Goal: Task Accomplishment & Management: Manage account settings

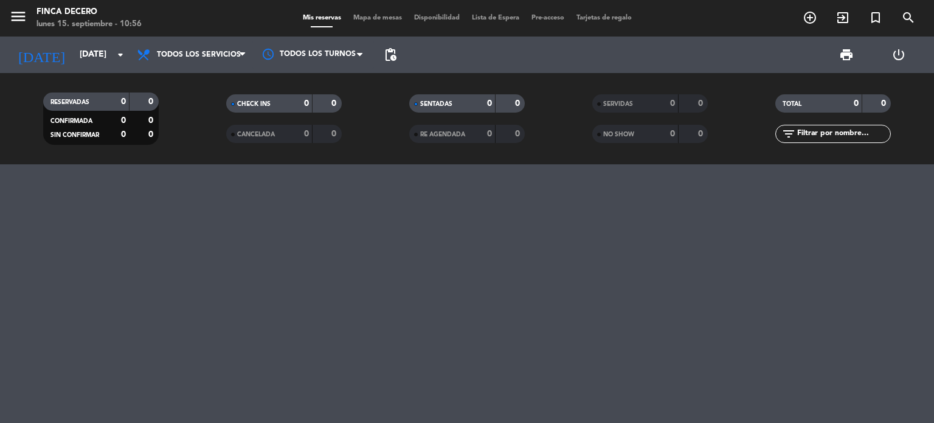
click at [103, 53] on input "[DATE]" at bounding box center [132, 55] width 116 height 22
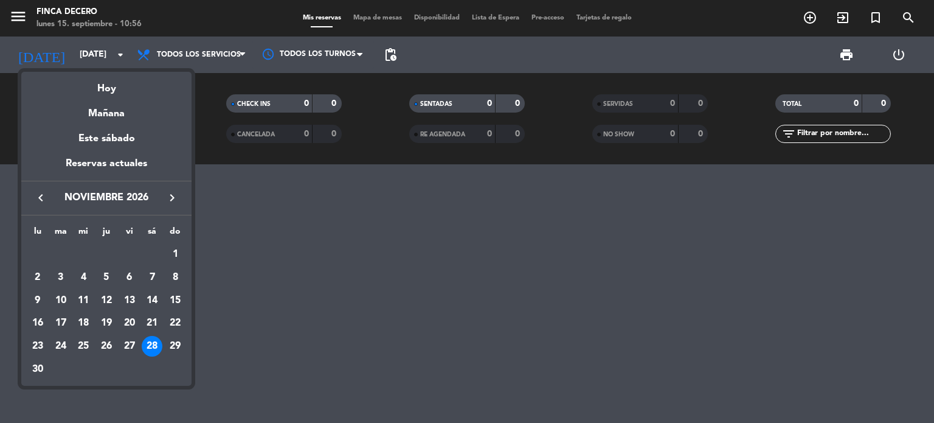
click at [37, 202] on icon "keyboard_arrow_left" at bounding box center [40, 197] width 15 height 15
click at [86, 345] on div "23" at bounding box center [83, 346] width 21 height 21
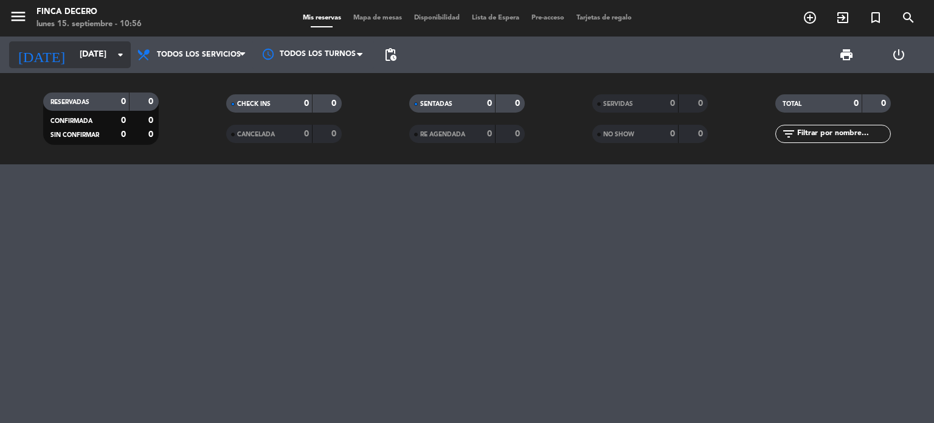
click at [91, 47] on input "[DATE]" at bounding box center [132, 55] width 116 height 22
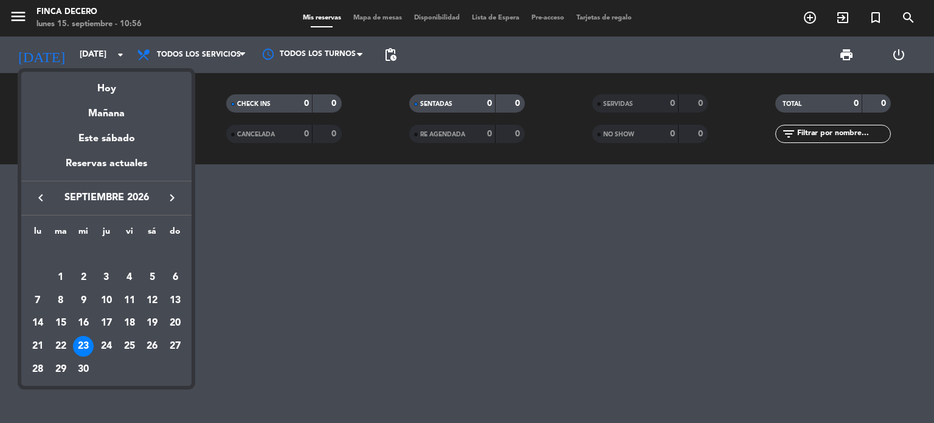
click at [43, 200] on icon "keyboard_arrow_left" at bounding box center [40, 197] width 15 height 15
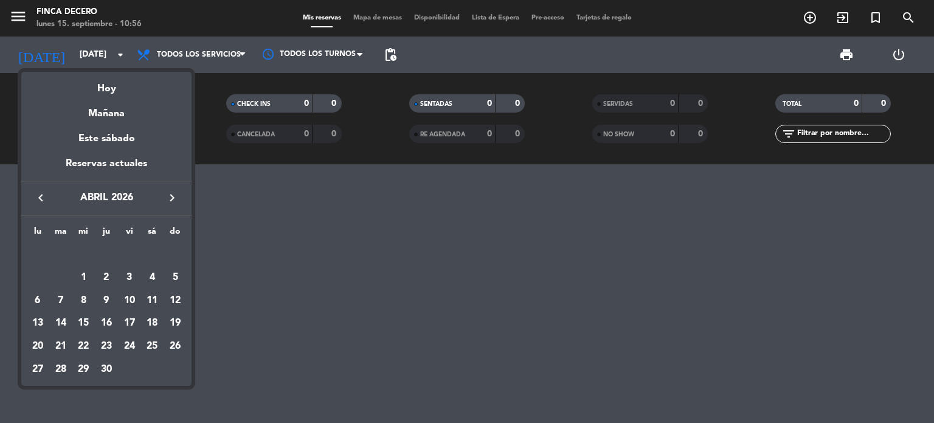
click at [43, 200] on icon "keyboard_arrow_left" at bounding box center [40, 197] width 15 height 15
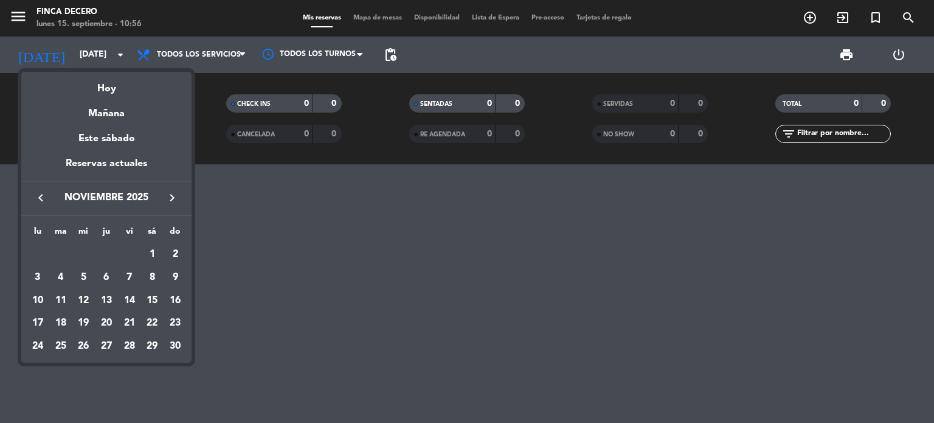
click at [43, 200] on icon "keyboard_arrow_left" at bounding box center [40, 197] width 15 height 15
click at [63, 342] on div "23" at bounding box center [60, 346] width 21 height 21
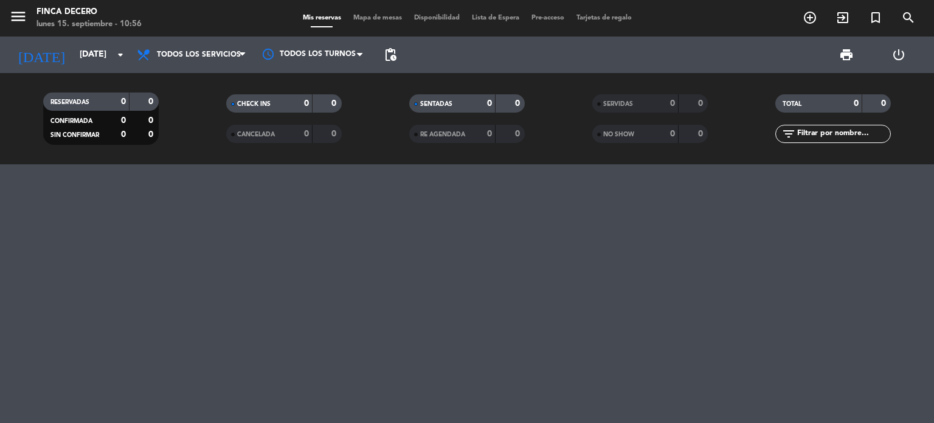
type input "[DATE]"
click at [226, 55] on span "Todos los servicios" at bounding box center [199, 54] width 84 height 9
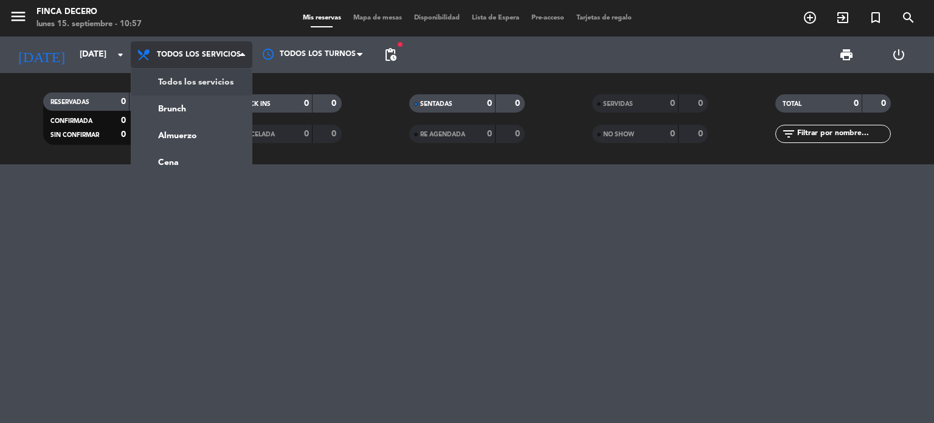
click at [186, 83] on div "menu Finca Decero [DATE] 15. septiembre - 10:57 Mis reservas Mapa de mesas Disp…" at bounding box center [467, 82] width 934 height 164
